Goal: Task Accomplishment & Management: Manage account settings

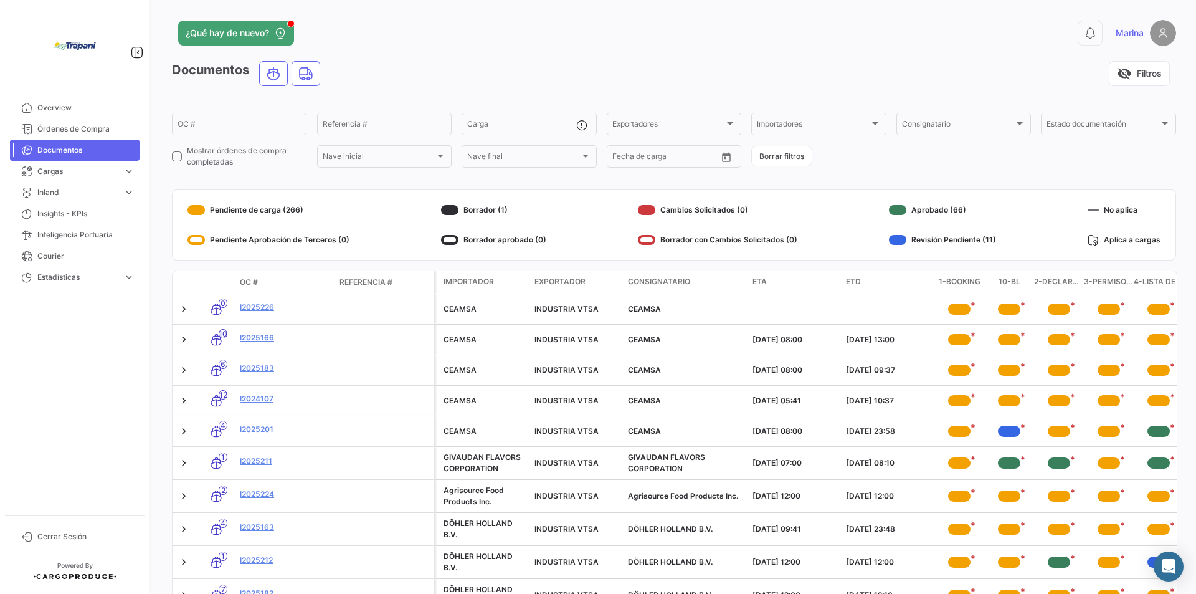
click at [257, 275] on datatable-header-cell "OC #" at bounding box center [285, 282] width 100 height 21
click at [255, 278] on span "OC #" at bounding box center [249, 282] width 18 height 11
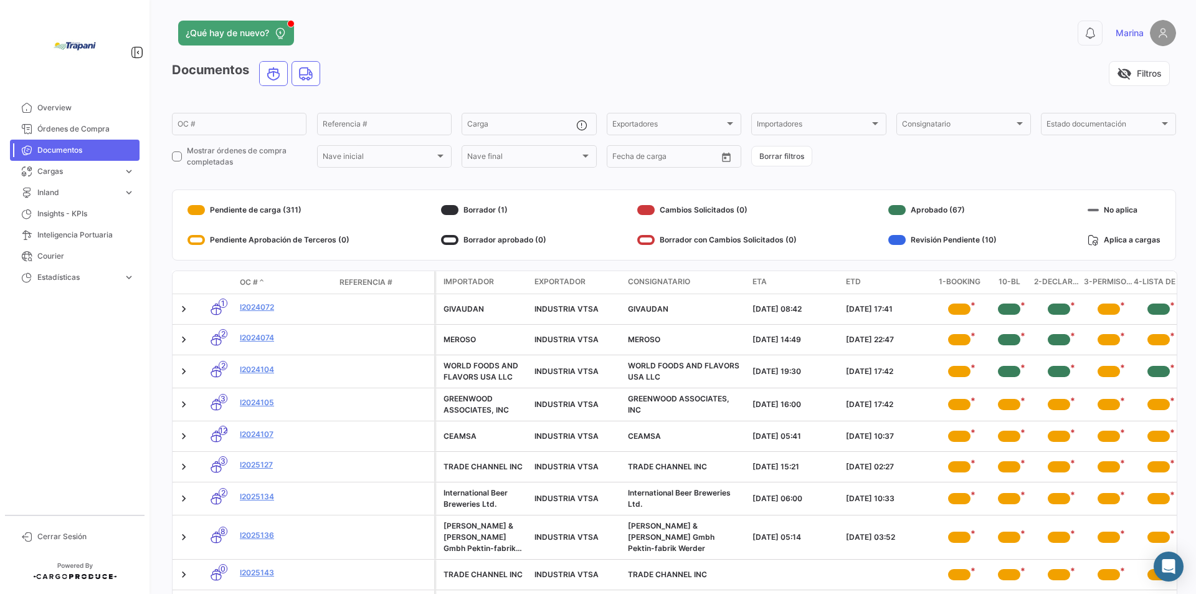
click at [252, 283] on span "OC #" at bounding box center [249, 282] width 18 height 11
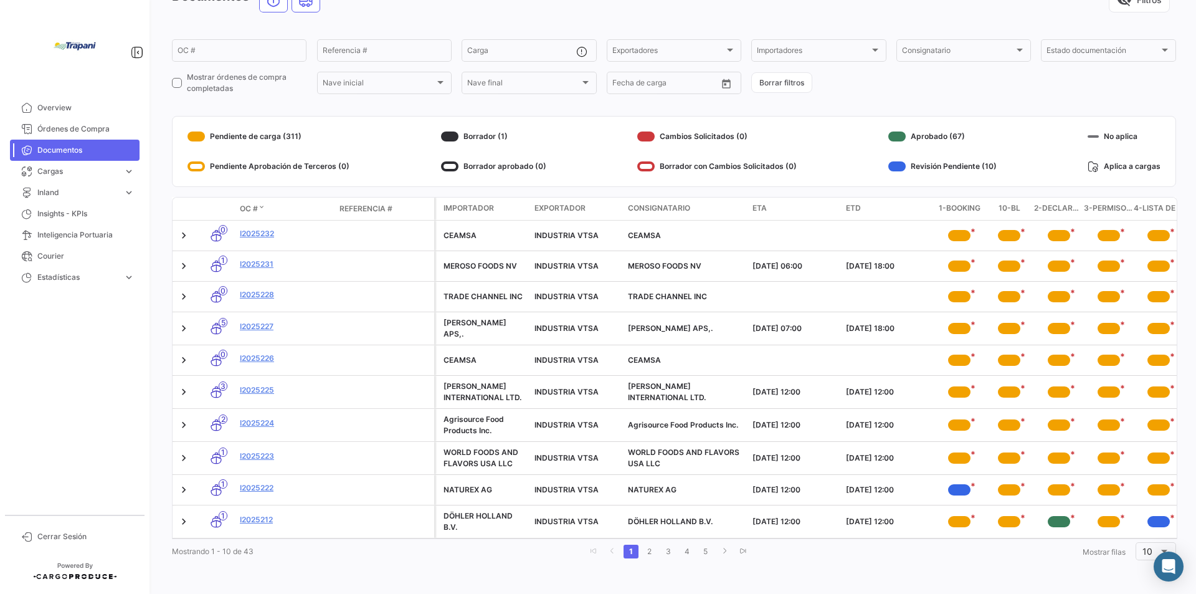
scroll to position [80, 0]
click at [254, 482] on link "I2025222" at bounding box center [285, 487] width 90 height 11
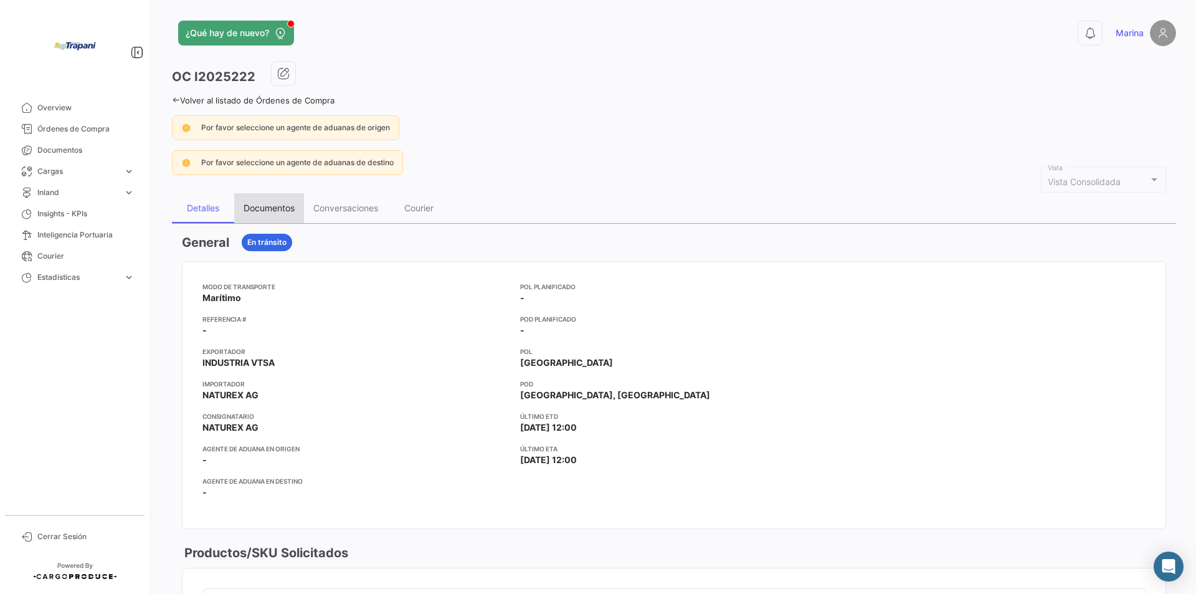
click at [269, 212] on div "Documentos" at bounding box center [269, 207] width 51 height 11
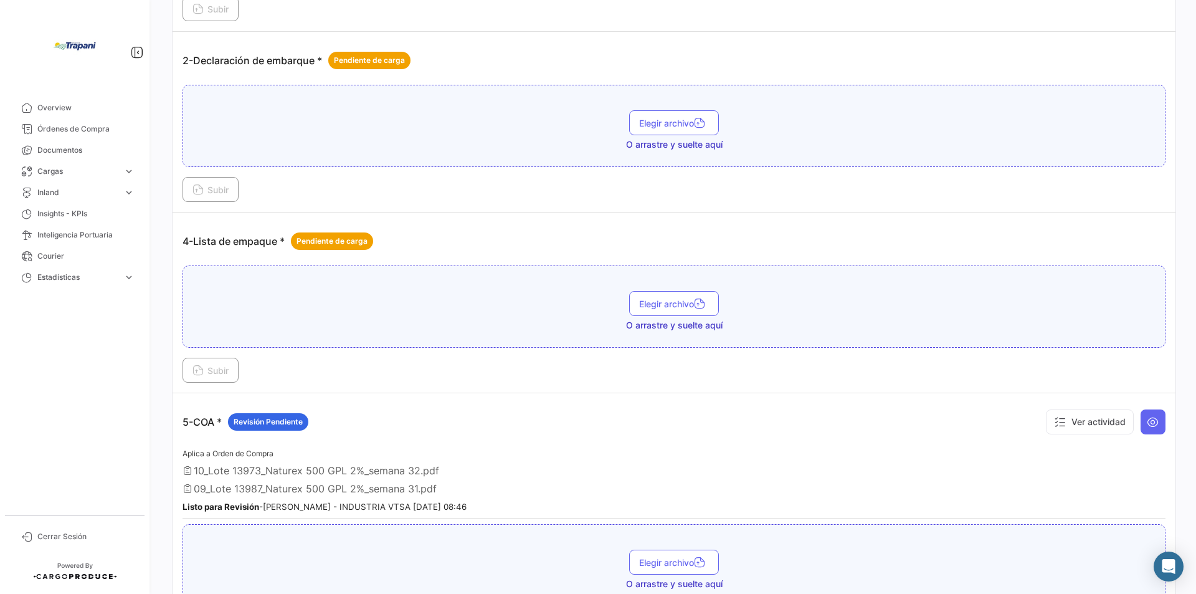
scroll to position [748, 0]
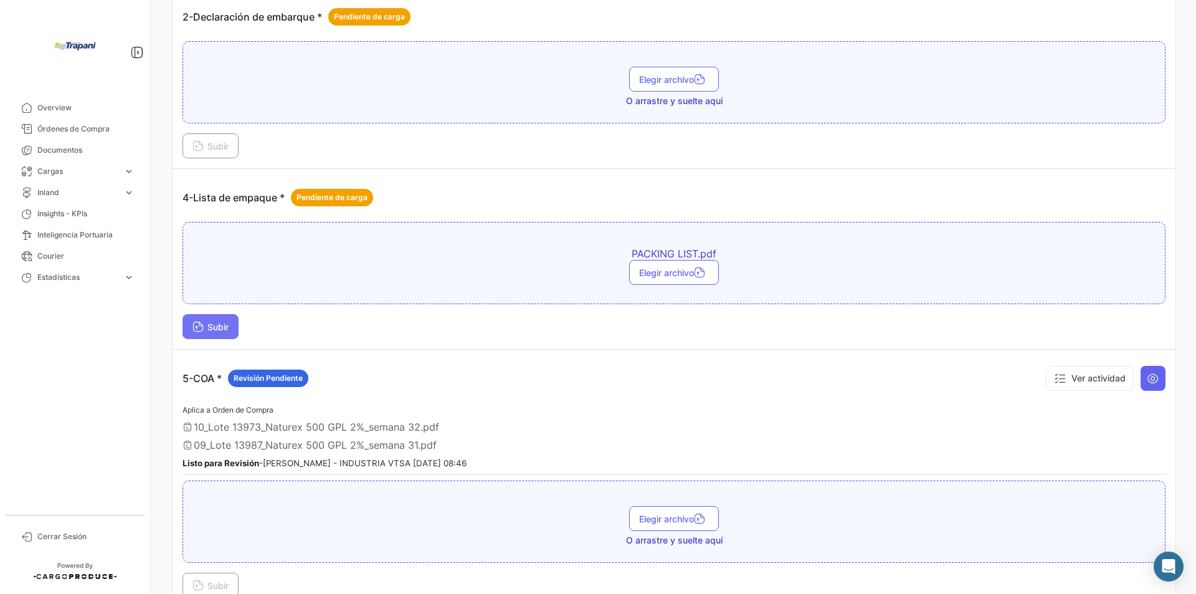
click at [216, 326] on span "Subir" at bounding box center [210, 326] width 36 height 11
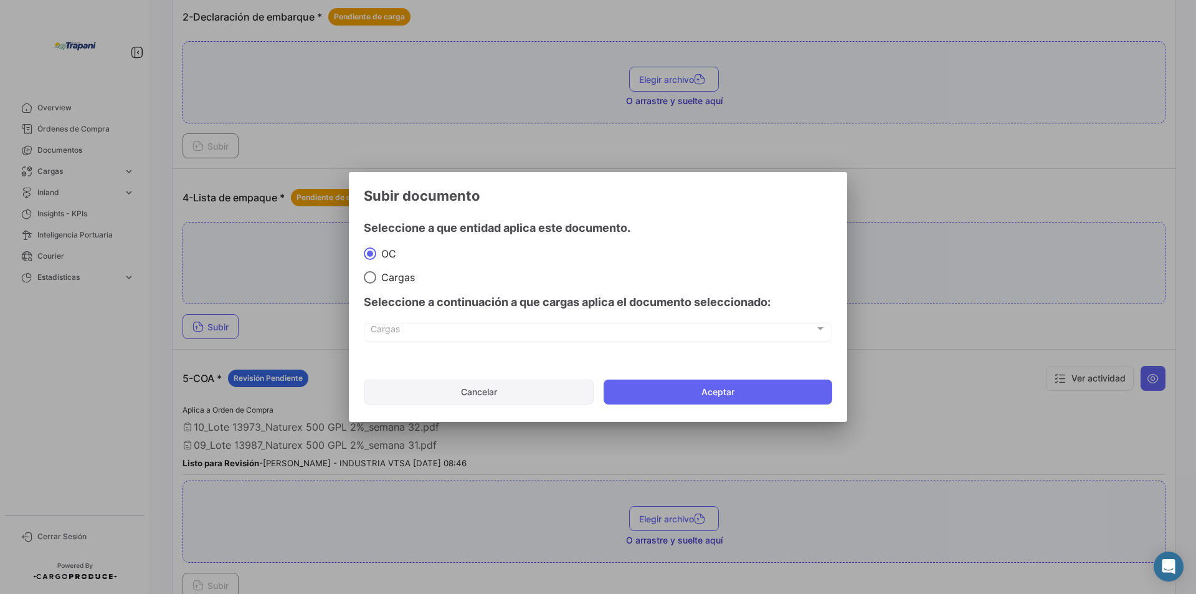
click at [483, 398] on button "Cancelar" at bounding box center [479, 391] width 230 height 25
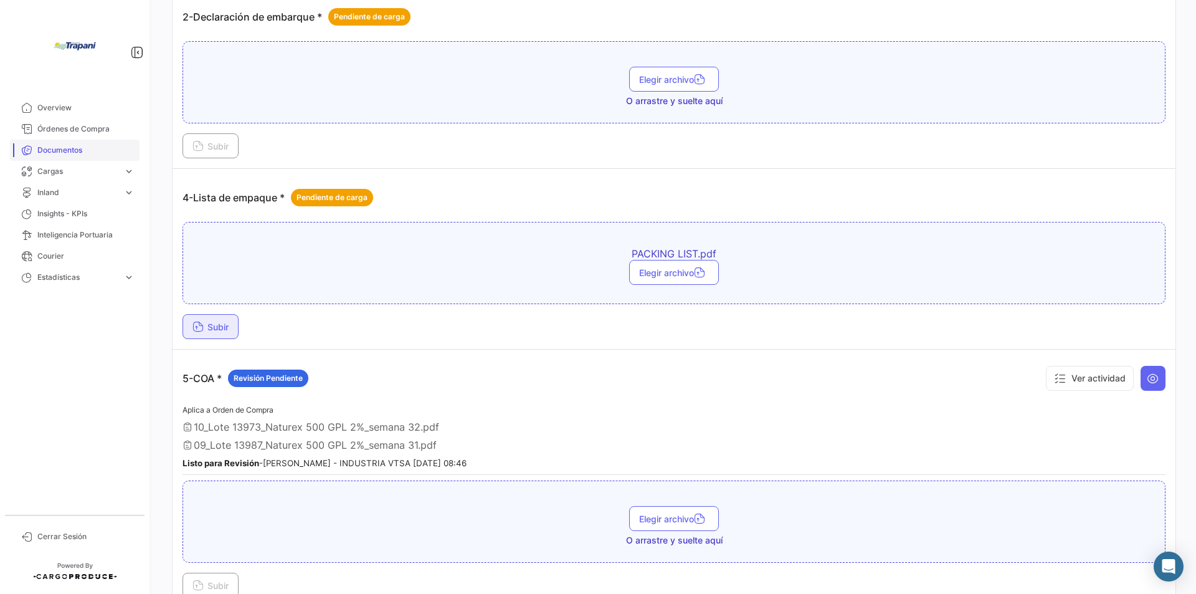
click at [77, 148] on span "Documentos" at bounding box center [85, 150] width 97 height 11
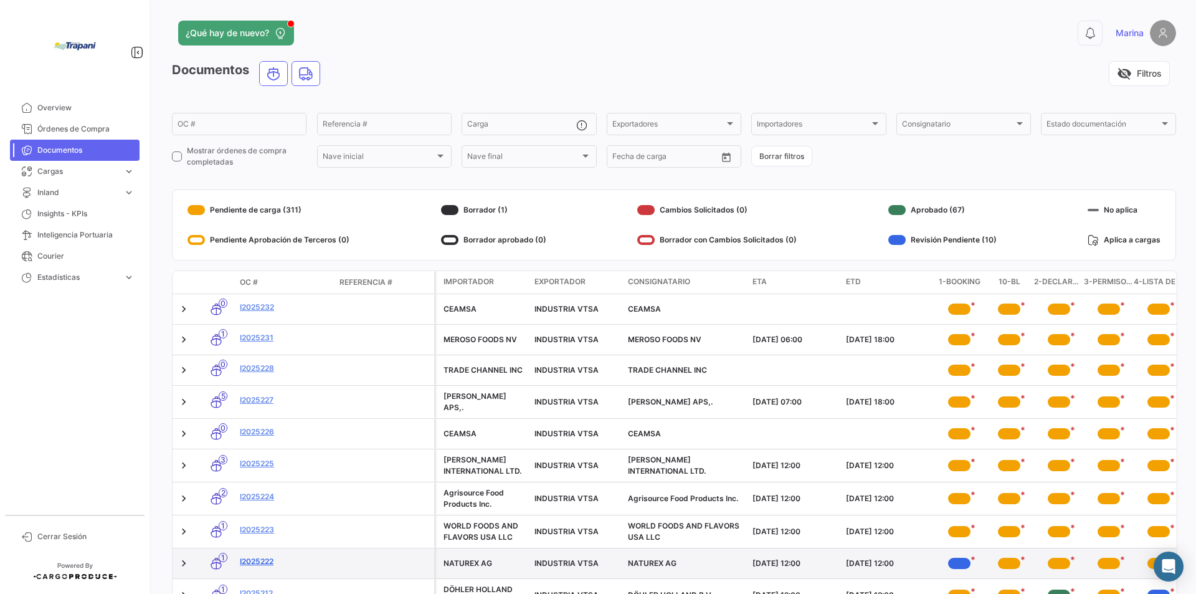
click at [268, 560] on link "I2025222" at bounding box center [285, 561] width 90 height 11
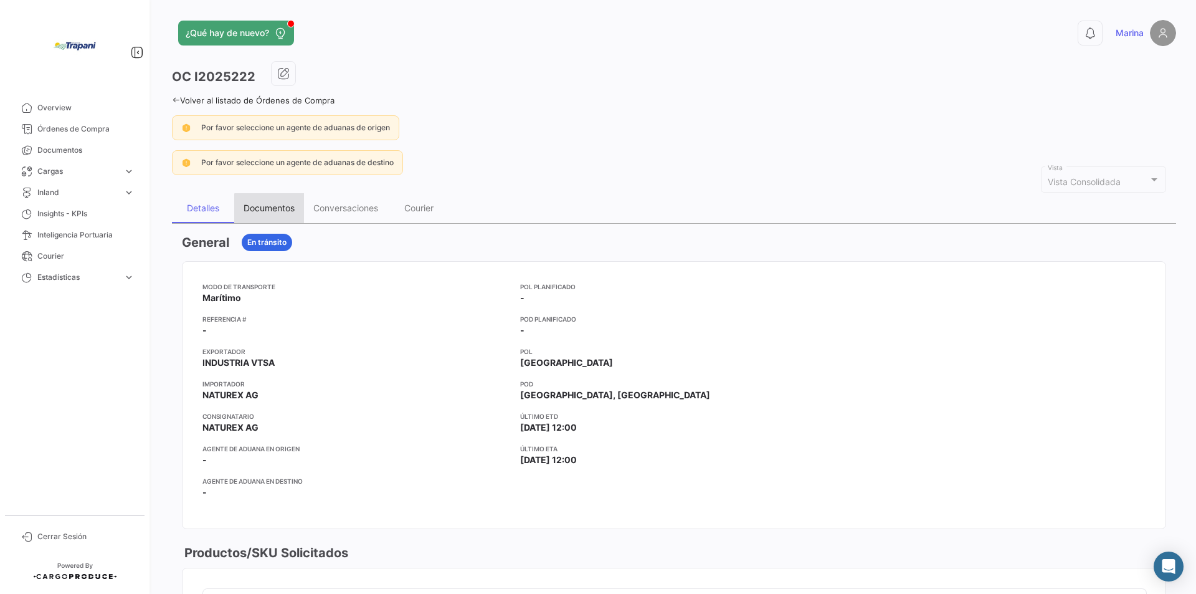
click at [275, 213] on div "Documentos" at bounding box center [269, 207] width 51 height 11
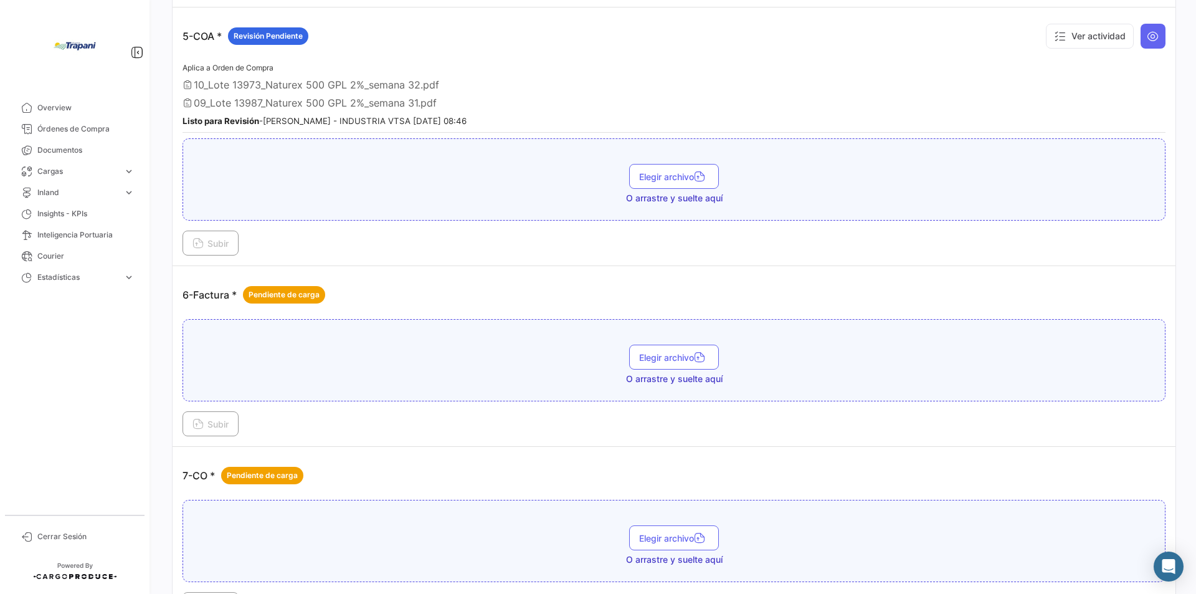
scroll to position [1184, 0]
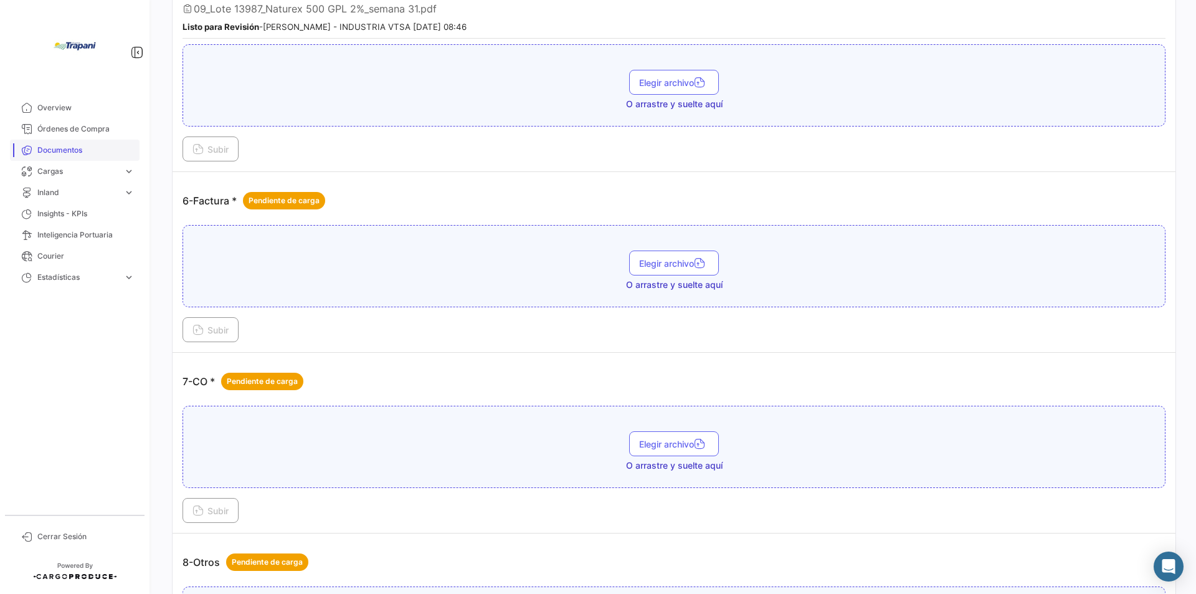
click at [66, 146] on span "Documentos" at bounding box center [85, 150] width 97 height 11
